Goal: Task Accomplishment & Management: Manage account settings

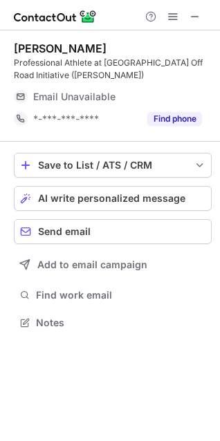
scroll to position [304, 220]
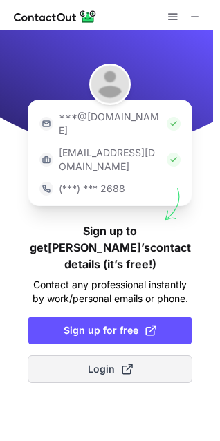
click at [70, 355] on button "Login" at bounding box center [110, 369] width 164 height 28
click at [99, 362] on span "Login" at bounding box center [110, 369] width 45 height 14
click at [71, 355] on button "Login" at bounding box center [110, 369] width 164 height 28
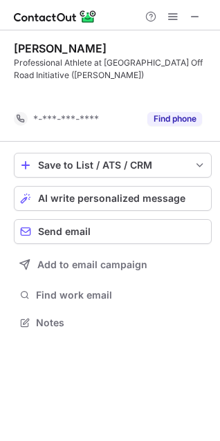
scroll to position [290, 220]
